Goal: Task Accomplishment & Management: Manage account settings

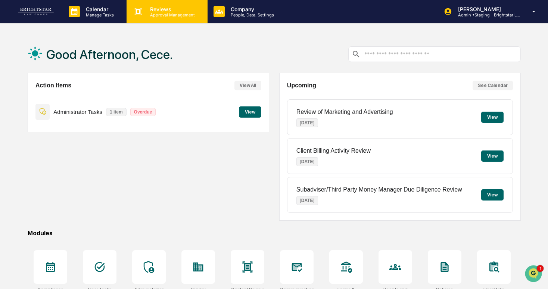
click at [157, 16] on p "Approval Management" at bounding box center [171, 14] width 55 height 5
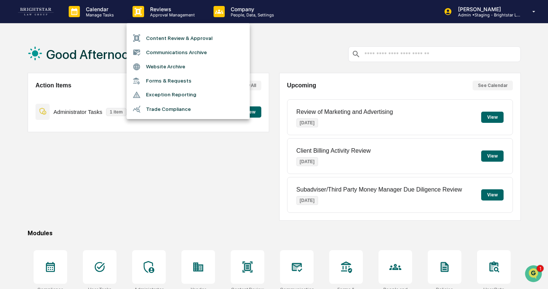
click at [100, 5] on div at bounding box center [274, 144] width 548 height 289
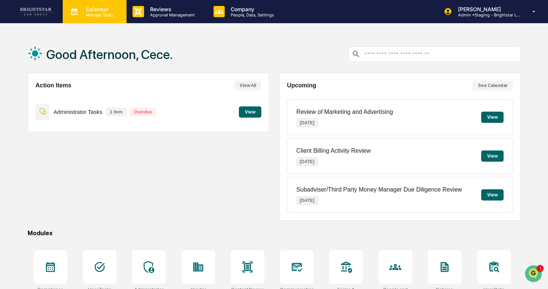
click at [104, 13] on p "Manage Tasks" at bounding box center [99, 14] width 38 height 5
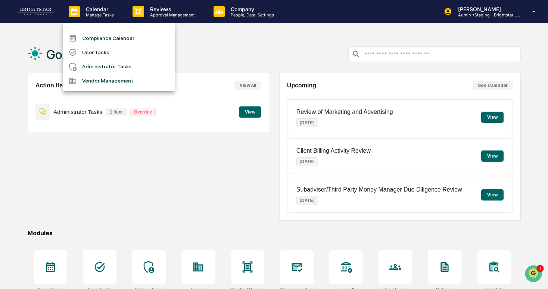
click at [118, 47] on li "User Tasks" at bounding box center [119, 52] width 112 height 14
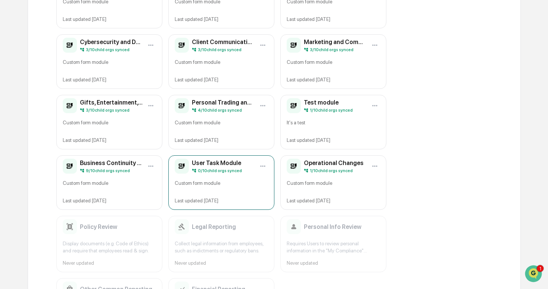
scroll to position [222, 0]
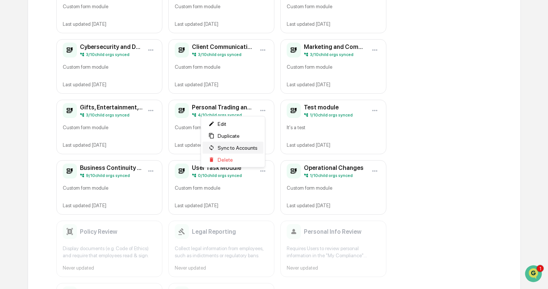
click at [249, 146] on span "Sync to Accounts" at bounding box center [238, 148] width 40 height 6
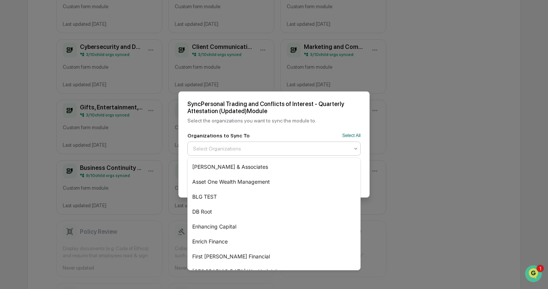
click at [253, 145] on div at bounding box center [271, 148] width 156 height 7
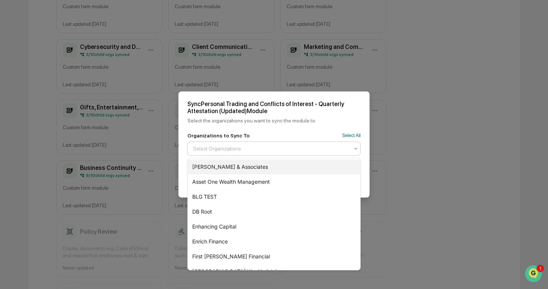
click at [242, 165] on div "[PERSON_NAME] & Associates" at bounding box center [274, 166] width 173 height 15
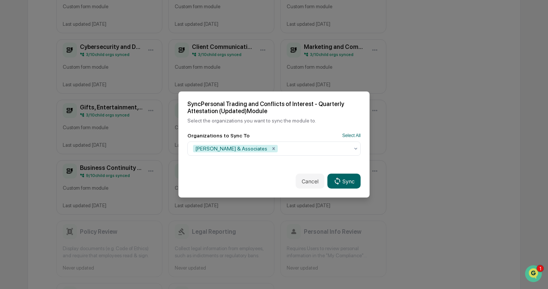
click at [314, 137] on div "Organizations to Sync To Select All" at bounding box center [273, 136] width 173 height 6
click at [312, 181] on button "Cancel" at bounding box center [310, 181] width 29 height 15
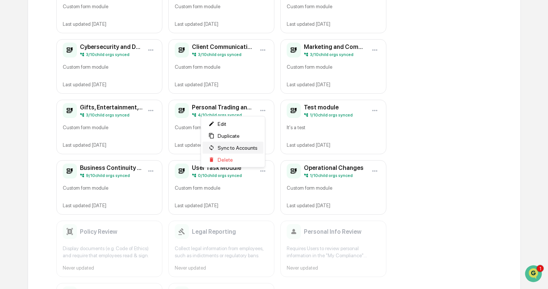
click at [243, 146] on span "Sync to Accounts" at bounding box center [238, 148] width 40 height 6
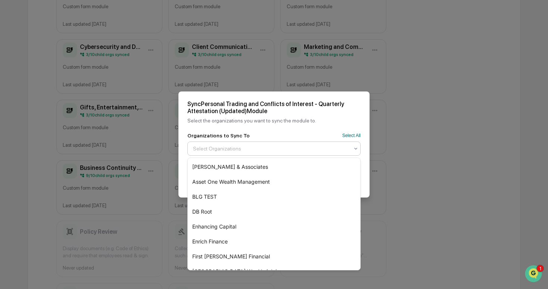
click at [287, 144] on div "Select Organizations" at bounding box center [271, 149] width 164 height 12
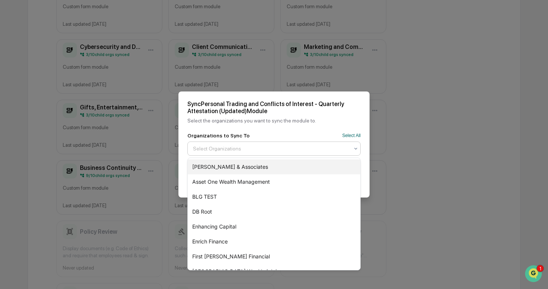
click at [272, 161] on div "[PERSON_NAME] & Associates" at bounding box center [274, 166] width 173 height 15
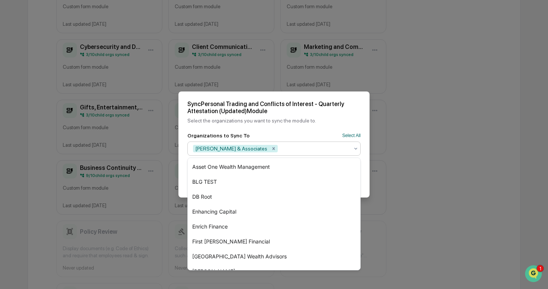
click at [364, 170] on div "Cancel Sync" at bounding box center [274, 181] width 191 height 33
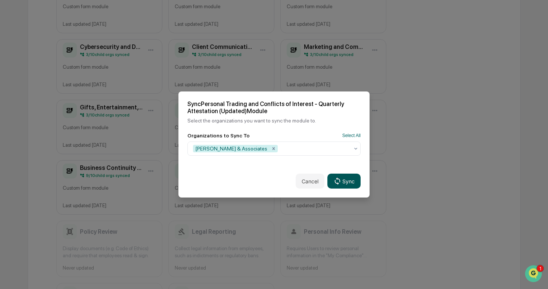
click at [350, 182] on button "Sync" at bounding box center [344, 181] width 33 height 15
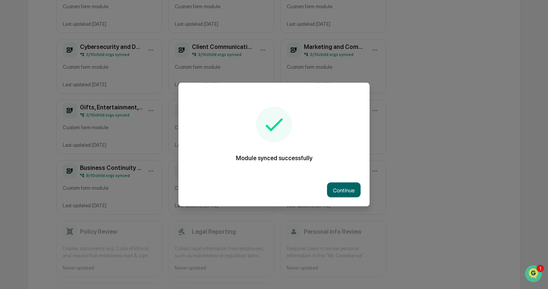
click at [361, 195] on div "Continue" at bounding box center [274, 190] width 191 height 33
click at [351, 190] on button "Continue" at bounding box center [344, 190] width 34 height 15
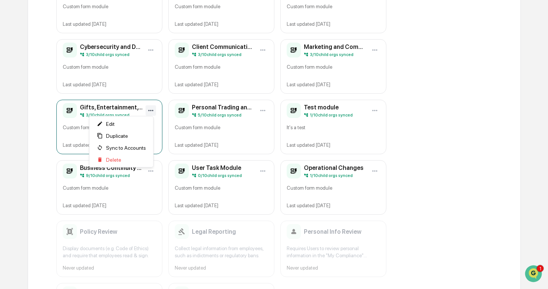
click at [120, 146] on span "Sync to Accounts" at bounding box center [126, 148] width 40 height 6
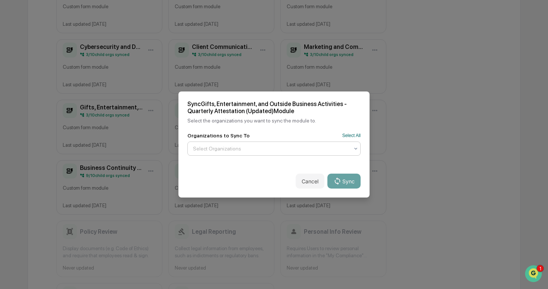
click at [232, 145] on div "Select Organizations" at bounding box center [271, 149] width 164 height 12
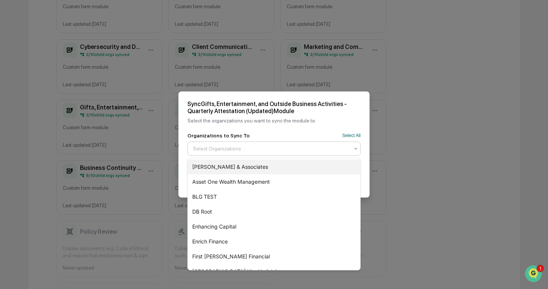
click at [221, 167] on div "[PERSON_NAME] & Associates" at bounding box center [274, 166] width 173 height 15
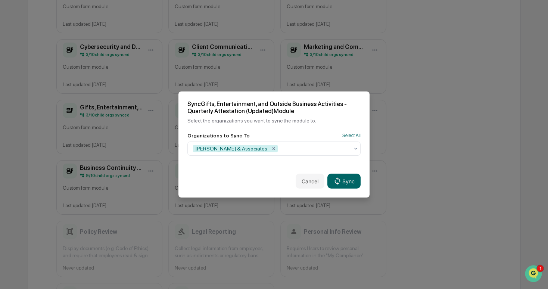
click at [364, 172] on div "Cancel Sync" at bounding box center [274, 181] width 191 height 33
click at [348, 179] on button "Sync" at bounding box center [344, 181] width 33 height 15
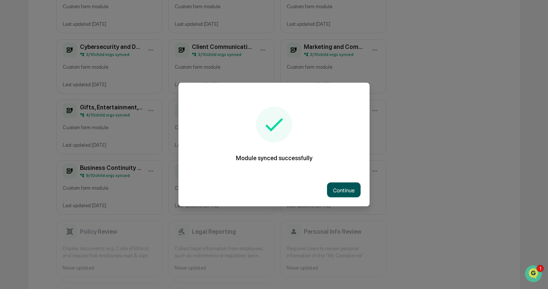
click at [338, 185] on button "Continue" at bounding box center [344, 190] width 34 height 15
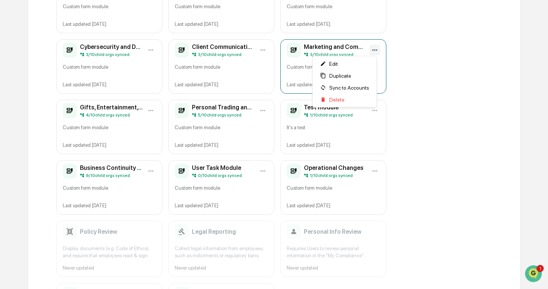
click at [347, 86] on span "Sync to Accounts" at bounding box center [349, 88] width 40 height 6
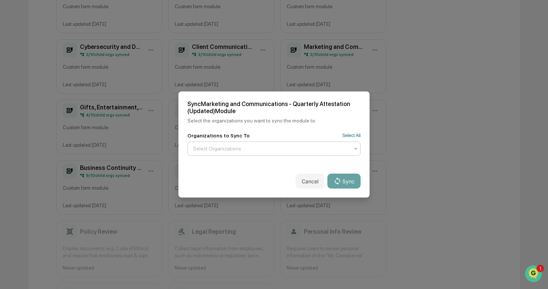
click at [300, 149] on div at bounding box center [271, 148] width 156 height 7
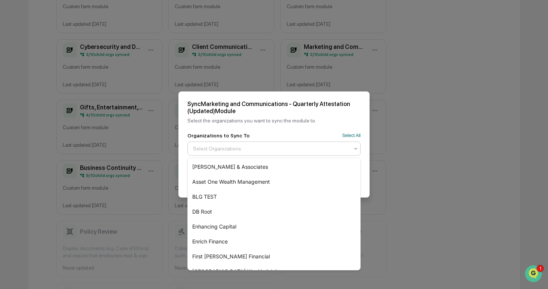
click at [285, 160] on div "[PERSON_NAME] & Associates" at bounding box center [274, 166] width 173 height 15
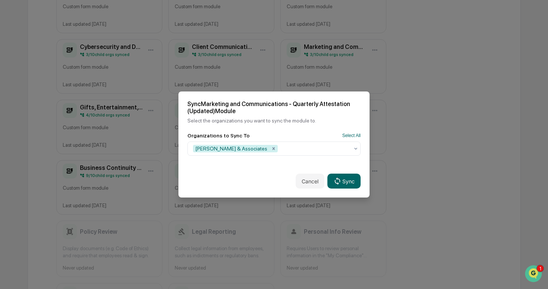
click at [366, 167] on div "Cancel Sync" at bounding box center [274, 181] width 191 height 33
click at [350, 180] on button "Sync" at bounding box center [344, 181] width 33 height 15
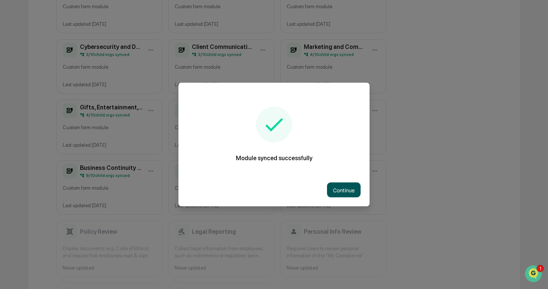
click at [348, 196] on button "Continue" at bounding box center [344, 190] width 34 height 15
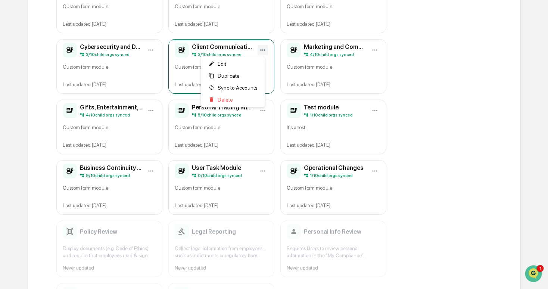
click at [239, 89] on span "Sync to Accounts" at bounding box center [238, 88] width 40 height 6
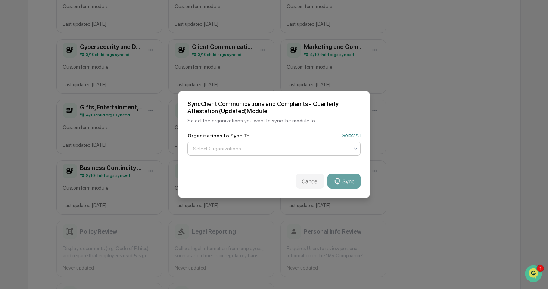
click at [214, 146] on div at bounding box center [271, 148] width 156 height 7
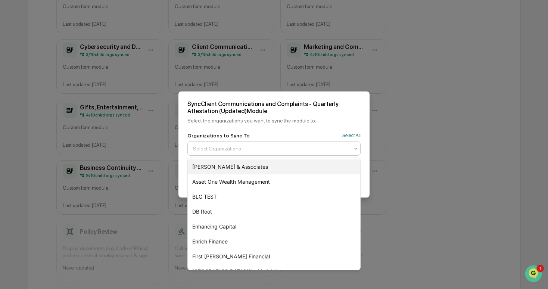
click at [217, 164] on div "[PERSON_NAME] & Associates" at bounding box center [274, 166] width 173 height 15
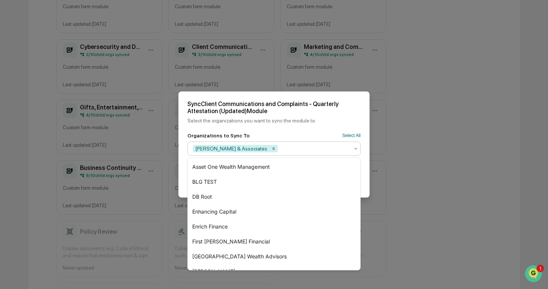
click at [366, 165] on div "Organizations to Sync To Select All option [PERSON_NAME] & Associates, selected…" at bounding box center [274, 149] width 191 height 32
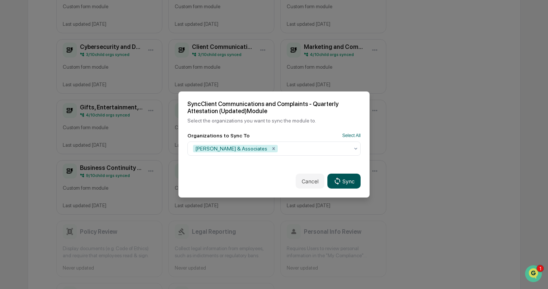
click at [345, 177] on button "Sync" at bounding box center [344, 181] width 33 height 15
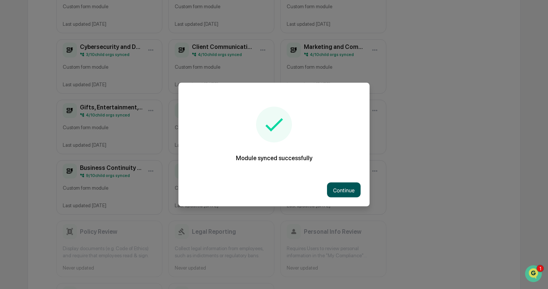
click at [336, 192] on button "Continue" at bounding box center [344, 190] width 34 height 15
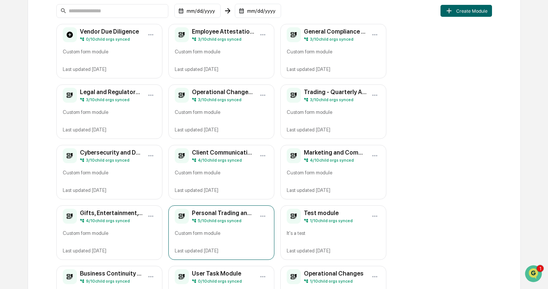
scroll to position [108, 0]
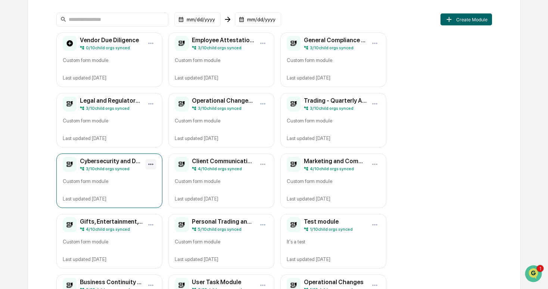
click at [149, 164] on html "Calendar Manage Tasks Reviews Approval Management Company People, Data, Setting…" at bounding box center [274, 36] width 548 height 289
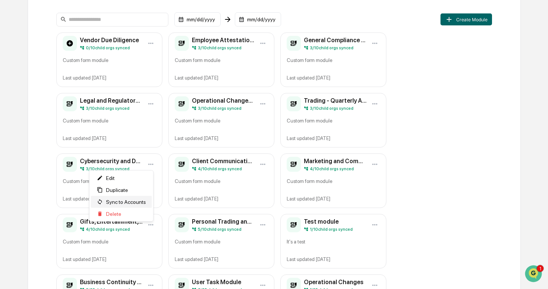
click at [136, 202] on span "Sync to Accounts" at bounding box center [126, 202] width 40 height 6
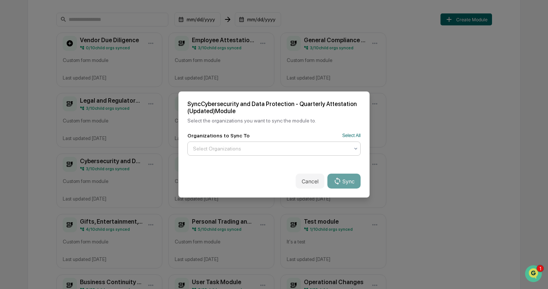
click at [324, 145] on div at bounding box center [271, 148] width 156 height 7
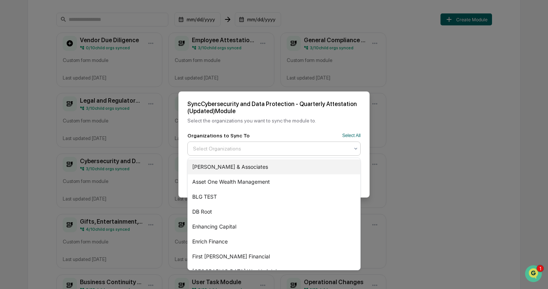
click at [290, 166] on div "[PERSON_NAME] & Associates" at bounding box center [274, 166] width 173 height 15
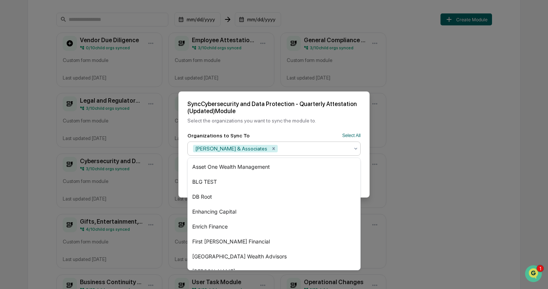
click at [303, 129] on div "Sync Cybersecurity and Data Protection - Quarterly Attestation (Updated) Module…" at bounding box center [274, 111] width 191 height 41
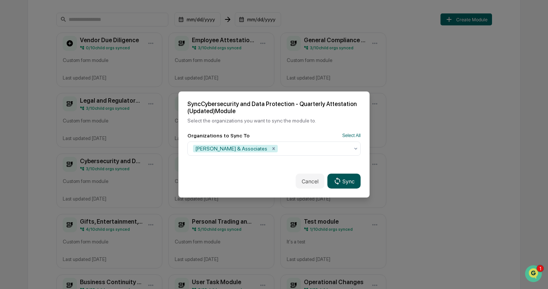
click at [337, 183] on icon at bounding box center [338, 181] width 8 height 8
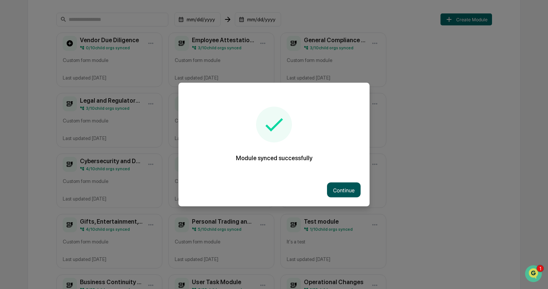
click at [355, 187] on button "Continue" at bounding box center [344, 190] width 34 height 15
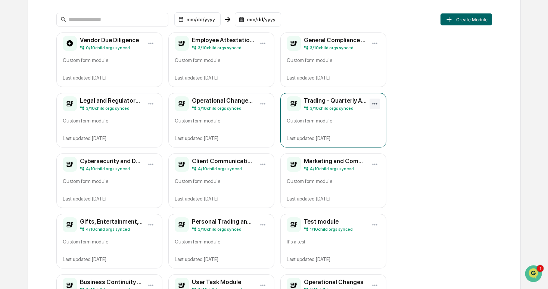
click at [375, 100] on html "Calendar Manage Tasks Reviews Approval Management Company People, Data, Setting…" at bounding box center [274, 36] width 548 height 289
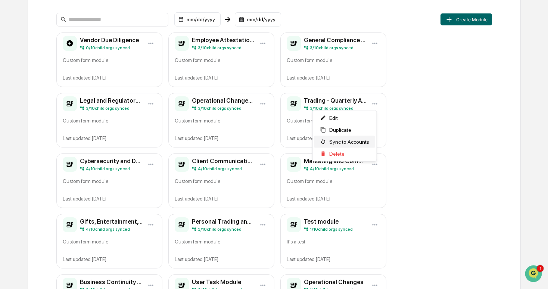
click at [348, 140] on span "Sync to Accounts" at bounding box center [349, 142] width 40 height 6
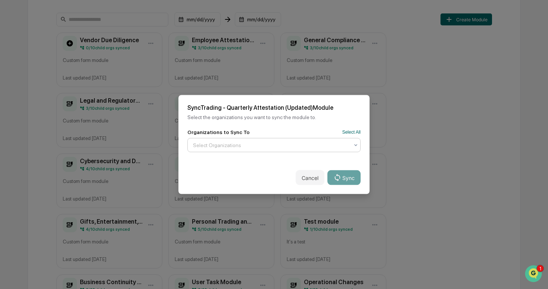
click at [275, 148] on div at bounding box center [271, 145] width 156 height 7
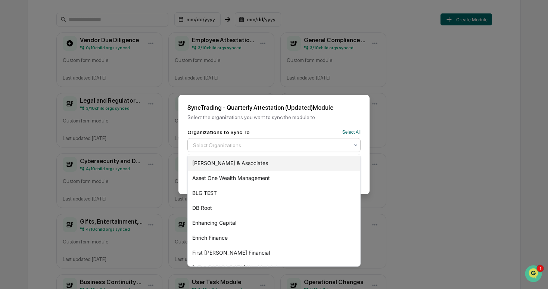
click at [265, 160] on div "[PERSON_NAME] & Associates" at bounding box center [274, 163] width 173 height 15
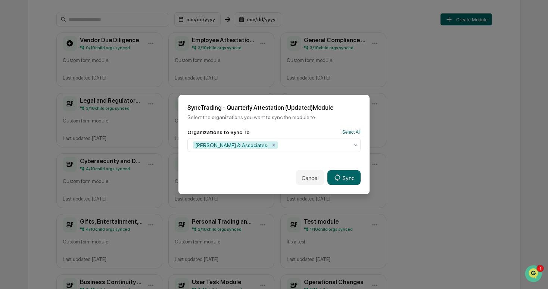
click at [291, 129] on div "Organizations to Sync To Select All" at bounding box center [273, 132] width 173 height 6
click at [346, 182] on button "Sync" at bounding box center [344, 177] width 33 height 15
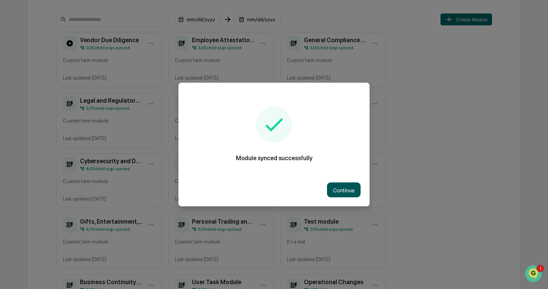
click at [342, 193] on button "Continue" at bounding box center [344, 190] width 34 height 15
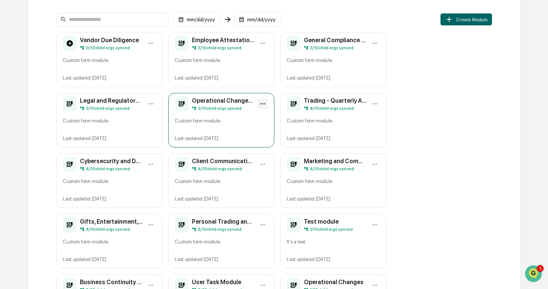
click at [263, 101] on html "Calendar Manage Tasks Reviews Approval Management Company People, Data, Setting…" at bounding box center [274, 36] width 548 height 289
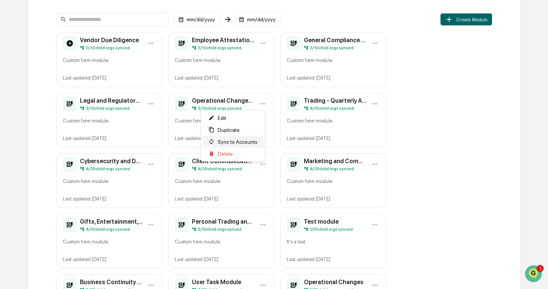
click at [242, 139] on span "Sync to Accounts" at bounding box center [238, 142] width 40 height 6
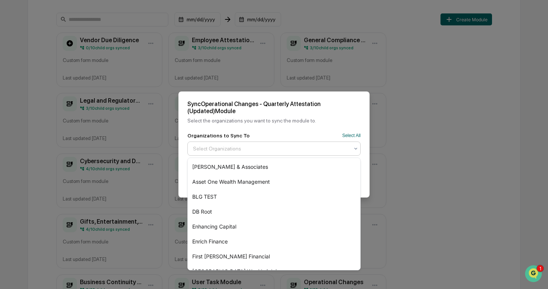
click at [213, 146] on div at bounding box center [271, 148] width 156 height 7
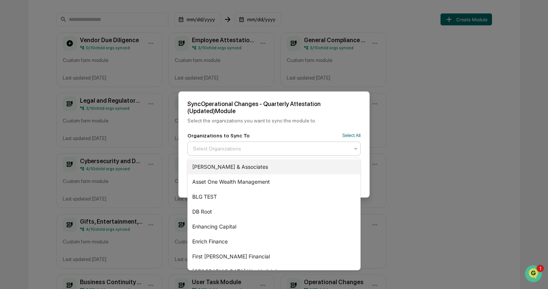
click at [213, 164] on div "[PERSON_NAME] & Associates" at bounding box center [274, 166] width 173 height 15
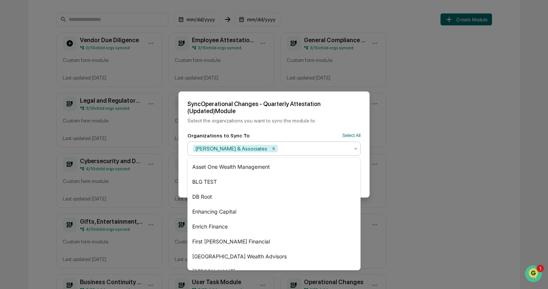
click at [251, 128] on div "Sync Operational Changes - Quarterly Attestation (Updated) Module Select the or…" at bounding box center [274, 111] width 191 height 41
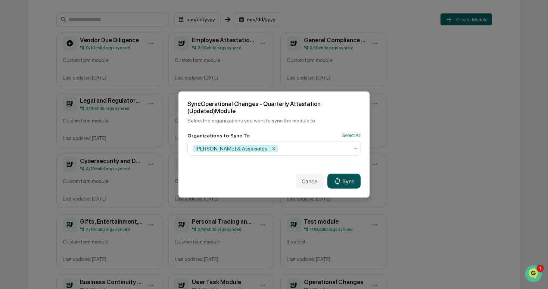
click at [347, 182] on button "Sync" at bounding box center [344, 181] width 33 height 15
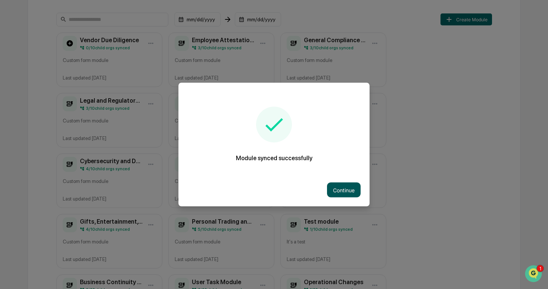
click at [360, 190] on button "Continue" at bounding box center [344, 190] width 34 height 15
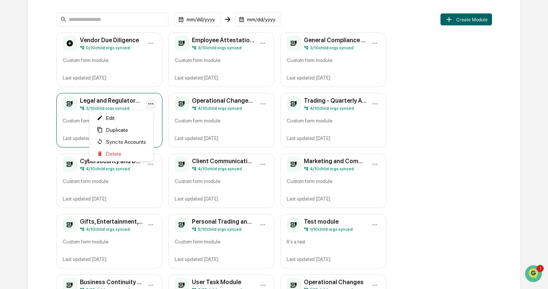
click at [152, 102] on html "Calendar Manage Tasks Reviews Approval Management Company People, Data, Setting…" at bounding box center [274, 36] width 548 height 289
click at [127, 142] on span "Sync to Accounts" at bounding box center [126, 142] width 40 height 6
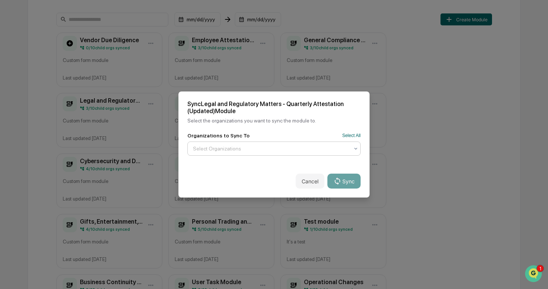
click at [261, 152] on div at bounding box center [271, 148] width 156 height 7
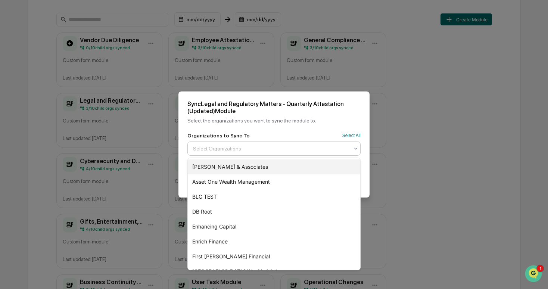
click at [252, 164] on div "[PERSON_NAME] & Associates" at bounding box center [274, 166] width 173 height 15
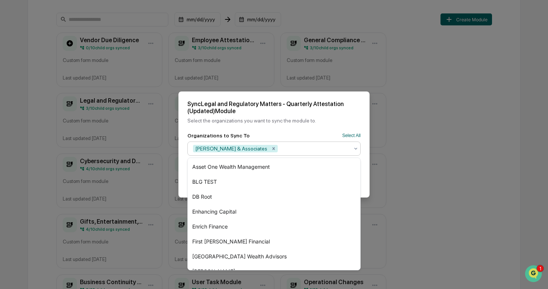
click at [282, 128] on div "Sync Legal and Regulatory Matters - Quarterly Attestation (Updated) Module Sele…" at bounding box center [274, 111] width 191 height 41
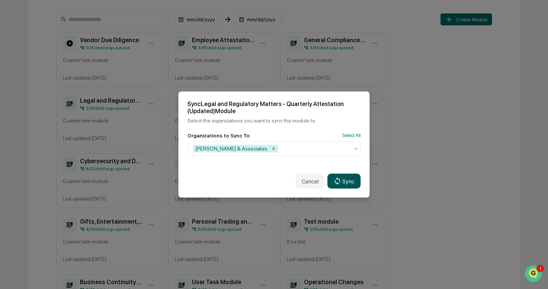
click at [338, 178] on icon at bounding box center [338, 181] width 8 height 8
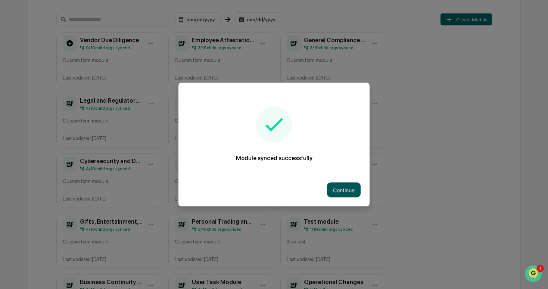
click at [335, 186] on button "Continue" at bounding box center [344, 190] width 34 height 15
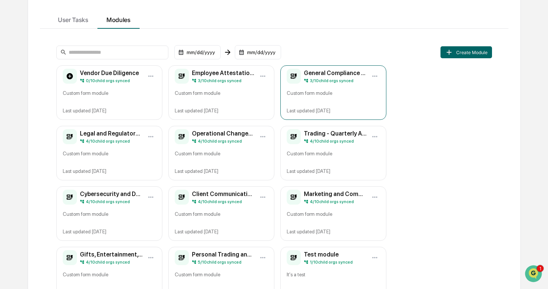
scroll to position [71, 0]
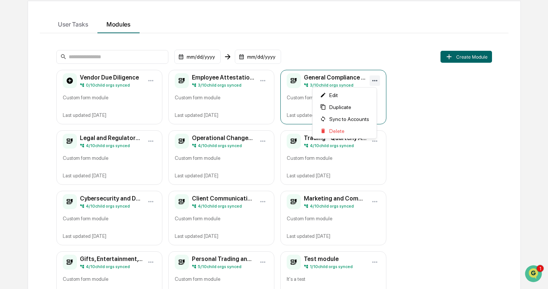
click at [373, 78] on html "Calendar Manage Tasks Reviews Approval Management Company People, Data, Setting…" at bounding box center [274, 73] width 548 height 289
click at [358, 119] on span "Sync to Accounts" at bounding box center [349, 119] width 40 height 6
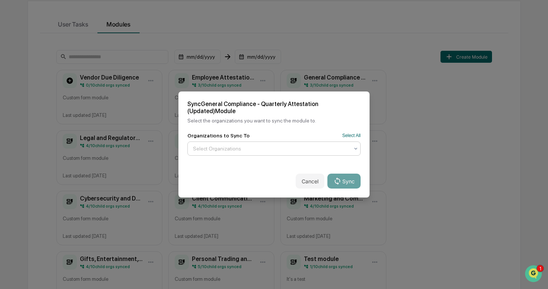
click at [263, 149] on div at bounding box center [271, 148] width 156 height 7
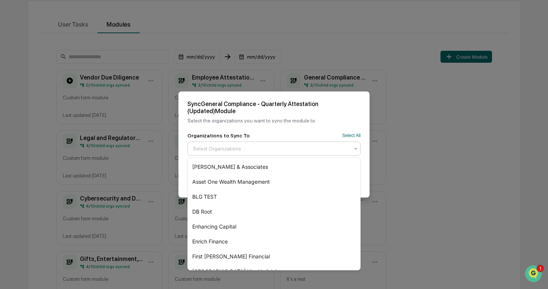
click at [249, 160] on div "[PERSON_NAME] & Associates" at bounding box center [274, 166] width 173 height 15
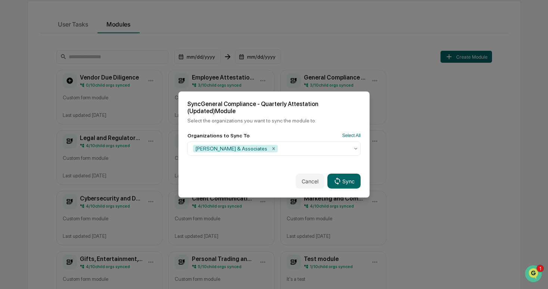
click at [317, 134] on div "Organizations to Sync To Select All" at bounding box center [273, 136] width 173 height 6
click at [343, 187] on button "Sync" at bounding box center [344, 181] width 33 height 15
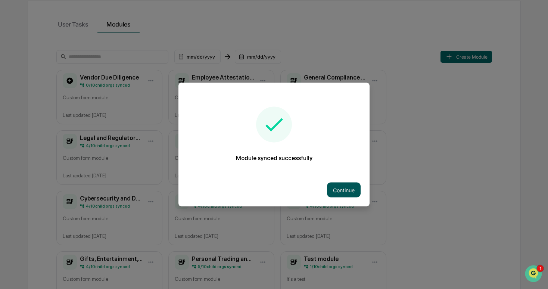
click at [341, 187] on button "Continue" at bounding box center [344, 190] width 34 height 15
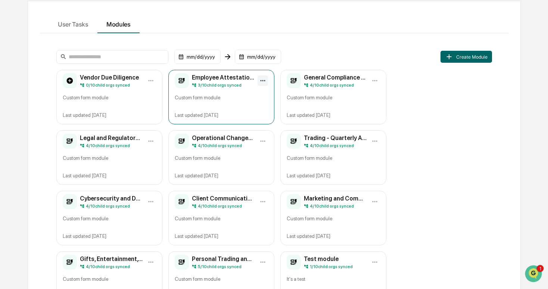
click at [262, 80] on html "Calendar Manage Tasks Reviews Approval Management Company People, Data, Setting…" at bounding box center [274, 73] width 548 height 289
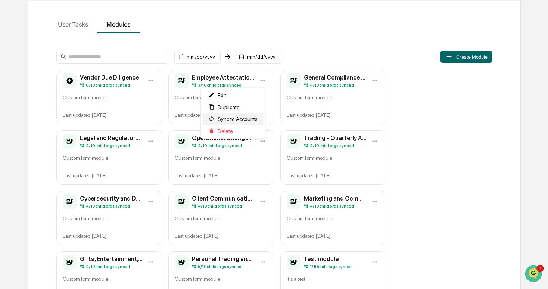
click at [240, 117] on span "Sync to Accounts" at bounding box center [238, 119] width 40 height 6
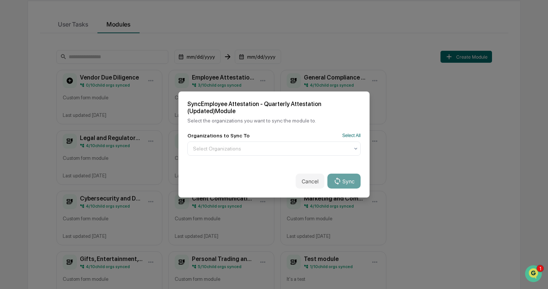
click at [299, 156] on div "Organizations to Sync To Select All Select Organizations" at bounding box center [274, 149] width 191 height 32
click at [286, 148] on div at bounding box center [271, 148] width 156 height 7
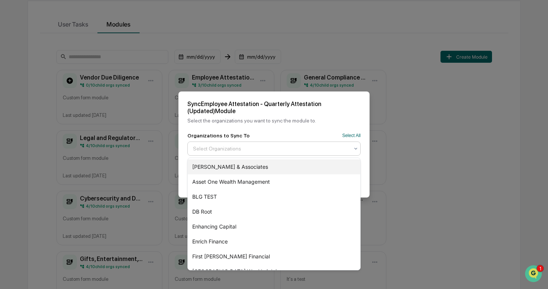
click at [283, 165] on div "[PERSON_NAME] & Associates" at bounding box center [274, 166] width 173 height 15
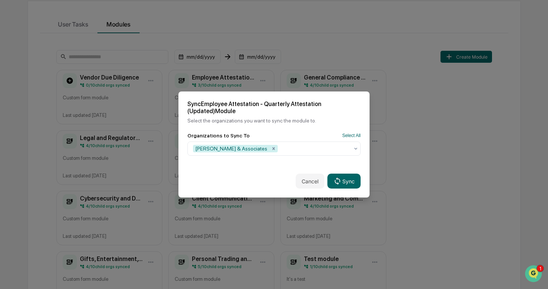
click at [284, 129] on div "Sync Employee Attestation - Quarterly Attestation (Updated) Module Select the o…" at bounding box center [274, 111] width 191 height 41
click at [336, 176] on button "Sync" at bounding box center [344, 181] width 33 height 15
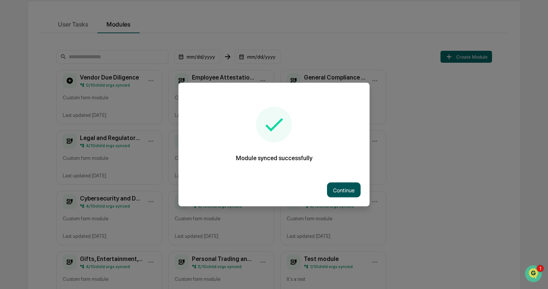
click at [333, 186] on button "Continue" at bounding box center [344, 190] width 34 height 15
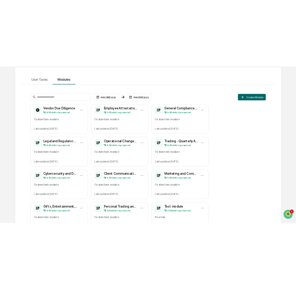
scroll to position [0, 0]
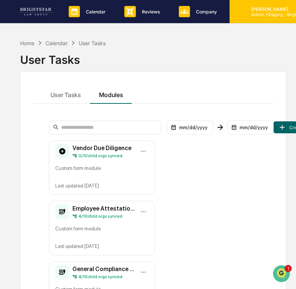
click at [269, 13] on p "Admin • Staging - Brightstar Law Group" at bounding box center [279, 14] width 69 height 5
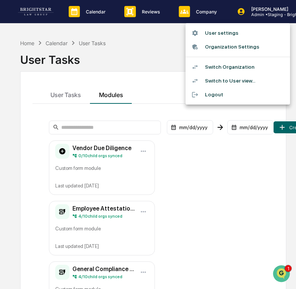
click at [273, 226] on div at bounding box center [148, 144] width 296 height 289
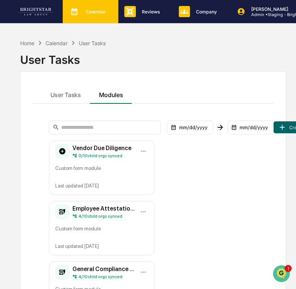
click at [94, 10] on p "Calendar" at bounding box center [95, 12] width 30 height 6
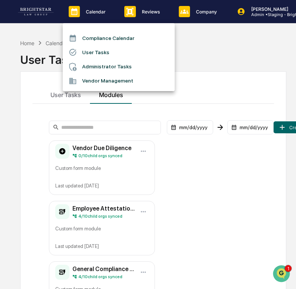
click at [103, 52] on li "User Tasks" at bounding box center [119, 52] width 112 height 14
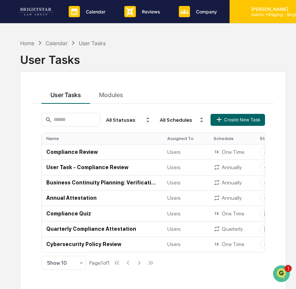
click at [264, 21] on div "[PERSON_NAME] Admin • Staging - Brightstar Law Group" at bounding box center [286, 11] width 112 height 23
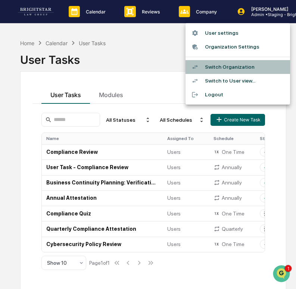
click at [239, 60] on li "Switch Organization" at bounding box center [238, 67] width 105 height 14
